Goal: Task Accomplishment & Management: Manage account settings

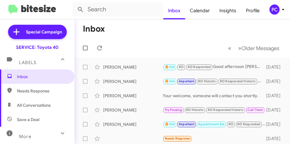
click at [117, 30] on mat-toolbar-row "Inbox" at bounding box center [183, 28] width 216 height 19
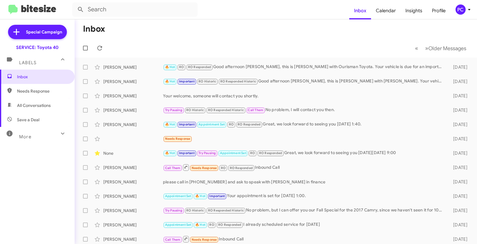
click at [27, 92] on span "Needs Response" at bounding box center [42, 91] width 51 height 6
type input "in:needs-response"
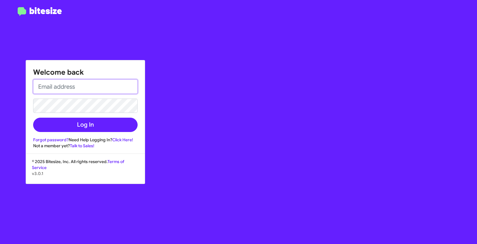
click at [50, 85] on input "email" at bounding box center [85, 86] width 104 height 14
type input "[EMAIL_ADDRESS][DOMAIN_NAME]"
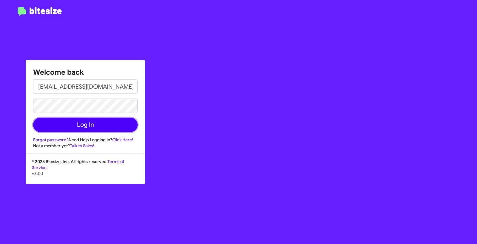
click at [64, 122] on button "Log In" at bounding box center [85, 124] width 104 height 14
